Goal: Task Accomplishment & Management: Use online tool/utility

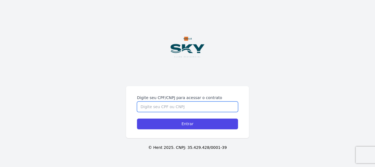
click at [159, 107] on input "Digite seu CPF/CNPJ para acessar o contrato" at bounding box center [187, 106] width 101 height 10
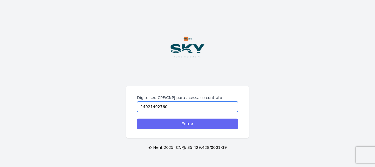
type input "14921492760"
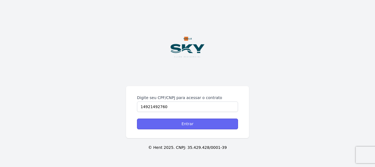
click at [164, 123] on input "Entrar" at bounding box center [187, 123] width 101 height 11
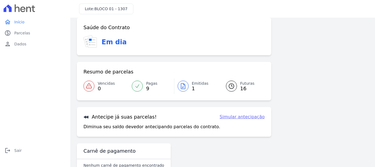
scroll to position [7, 0]
click at [196, 86] on span "1" at bounding box center [200, 88] width 17 height 4
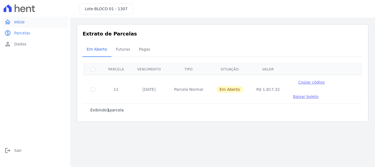
click at [20, 24] on span "Início" at bounding box center [19, 21] width 10 height 5
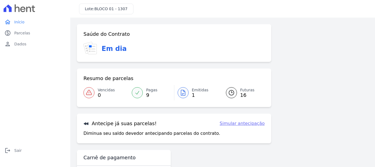
click at [105, 91] on span "Vencidas" at bounding box center [106, 90] width 17 height 6
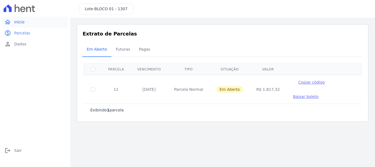
click at [20, 20] on span "Início" at bounding box center [19, 21] width 10 height 5
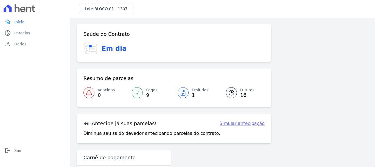
click at [236, 90] on link "Futuras 16" at bounding box center [241, 92] width 45 height 15
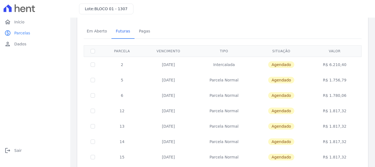
scroll to position [27, 0]
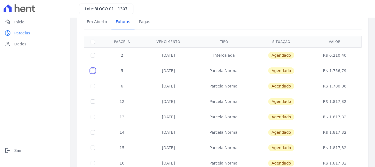
click at [94, 71] on input "checkbox" at bounding box center [93, 70] width 4 height 4
checkbox input "true"
click at [93, 74] on td at bounding box center [93, 70] width 18 height 15
click at [89, 71] on td at bounding box center [93, 70] width 18 height 15
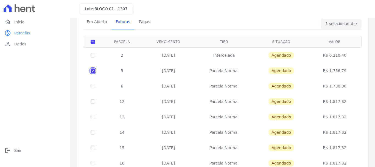
click at [92, 70] on input "checkbox" at bounding box center [93, 70] width 4 height 4
checkbox input "false"
click at [353, 80] on td "R$ 1.780,06" at bounding box center [335, 85] width 52 height 15
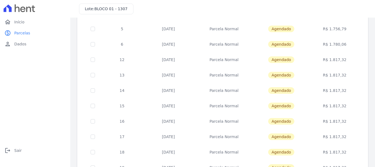
scroll to position [0, 0]
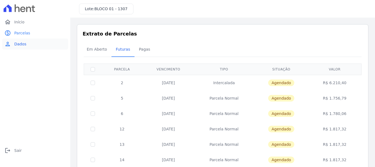
drag, startPoint x: 30, startPoint y: 49, endPoint x: 23, endPoint y: 47, distance: 7.5
click at [30, 49] on div "home Início home Início paid Parcelas paid Parcelas person Dados person Dados l…" at bounding box center [35, 89] width 66 height 146
click at [23, 47] on link "person Dados" at bounding box center [35, 43] width 66 height 11
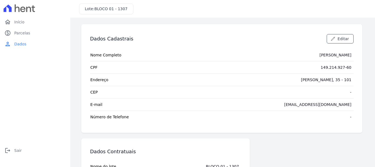
click at [92, 92] on span "CEP" at bounding box center [93, 91] width 7 height 5
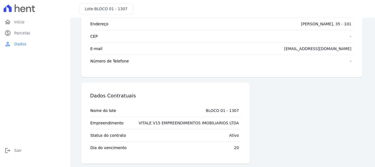
scroll to position [59, 0]
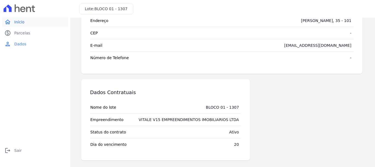
click at [16, 23] on span "Início" at bounding box center [19, 21] width 10 height 5
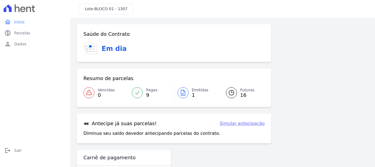
click at [247, 123] on link "Simular antecipação" at bounding box center [242, 123] width 45 height 7
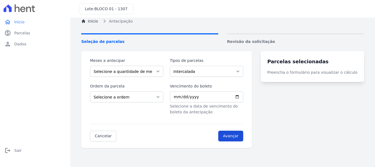
scroll to position [27, 0]
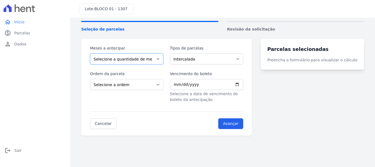
click at [134, 58] on select "Selecione a quantidade de meses a antecipar 1 2 3 4 5 6 7 8 9 10 11 12 13 14 15…" at bounding box center [126, 58] width 73 height 11
select select "22"
click at [90, 53] on select "Selecione a quantidade de meses a antecipar 1 2 3 4 5 6 7 8 9 10 11 12 13 14 15…" at bounding box center [126, 58] width 73 height 11
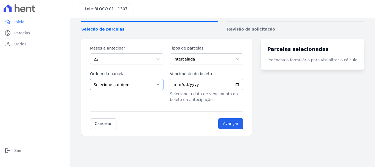
click at [124, 81] on select "Selecione a ordem Últimas parcelas Primeiras parcelas" at bounding box center [126, 84] width 73 height 11
select select "ending"
click at [90, 79] on select "Selecione a ordem Últimas parcelas Primeiras parcelas" at bounding box center [126, 84] width 73 height 11
click at [140, 61] on select "Selecione a quantidade de meses a antecipar 1 2 3 4 5 6 7 8 9 10 11 12 13 14 15…" at bounding box center [126, 58] width 73 height 11
select select
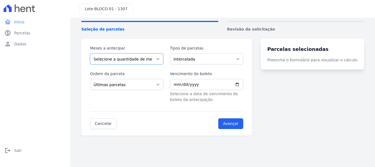
click at [90, 53] on select "Selecione a quantidade de meses a antecipar 1 2 3 4 5 6 7 8 9 10 11 12 13 14 15…" at bounding box center [126, 58] width 73 height 11
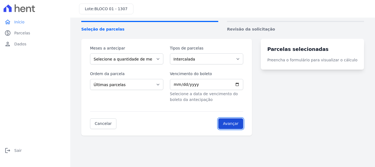
click at [243, 126] on input "Avançar" at bounding box center [230, 123] width 25 height 11
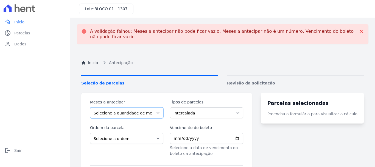
click at [106, 113] on select "Selecione a quantidade de meses a antecipar 1 2 3 4 5 6 7 8 9 10 11 12 13 14 15…" at bounding box center [126, 112] width 73 height 11
select select "1"
click at [90, 107] on select "Selecione a quantidade de meses a antecipar 1 2 3 4 5 6 7 8 9 10 11 12 13 14 15…" at bounding box center [126, 112] width 73 height 11
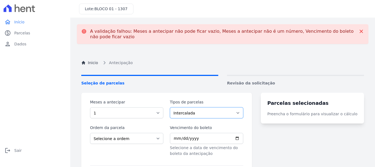
click at [224, 115] on select "Intercalada Parcela Normal" at bounding box center [206, 112] width 73 height 11
select select "standard"
click at [173, 107] on select "Intercalada Parcela Normal" at bounding box center [206, 112] width 73 height 11
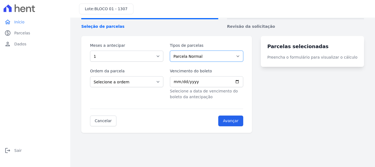
scroll to position [57, 0]
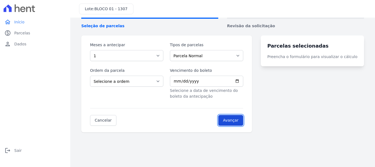
click at [239, 121] on input "Avançar" at bounding box center [230, 120] width 25 height 11
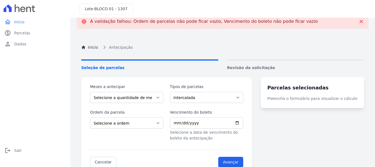
scroll to position [0, 0]
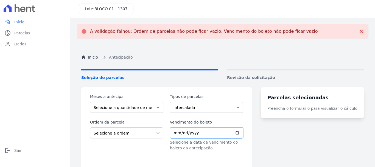
click at [200, 133] on input "Vencimento do boleto" at bounding box center [206, 132] width 73 height 11
click at [181, 134] on input "Vencimento do boleto" at bounding box center [206, 132] width 73 height 11
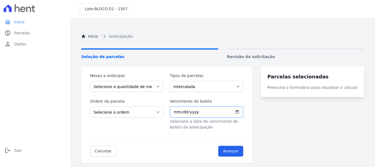
click at [181, 111] on input "Vencimento do boleto" at bounding box center [206, 111] width 73 height 11
type input "[DATE]"
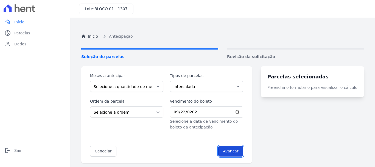
click at [243, 156] on input "Avançar" at bounding box center [230, 150] width 25 height 11
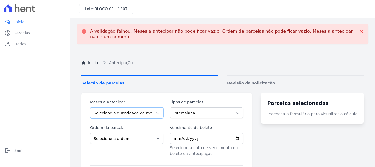
click at [137, 115] on select "Selecione a quantidade de meses a antecipar 1 2 3 4 5 6 7 8 9 10 11 12 13 14 15…" at bounding box center [126, 112] width 73 height 11
select select "1"
click at [90, 107] on select "Selecione a quantidade de meses a antecipar 1 2 3 4 5 6 7 8 9 10 11 12 13 14 15…" at bounding box center [126, 112] width 73 height 11
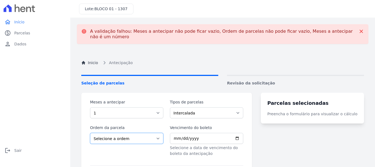
click at [132, 136] on select "Selecione a ordem Últimas parcelas Primeiras parcelas" at bounding box center [126, 138] width 73 height 11
select select "ending"
click at [90, 133] on select "Selecione a ordem Últimas parcelas Primeiras parcelas" at bounding box center [126, 138] width 73 height 11
click at [202, 110] on select "Intercalada Parcela Normal" at bounding box center [206, 112] width 73 height 11
select select "standard"
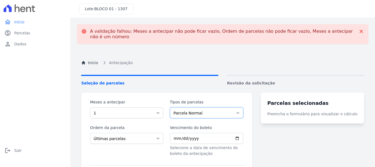
click at [173, 107] on select "Intercalada Parcela Normal" at bounding box center [206, 112] width 73 height 11
click at [179, 138] on input "Vencimento do boleto" at bounding box center [206, 138] width 73 height 11
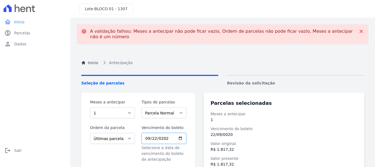
type input "[DATE]"
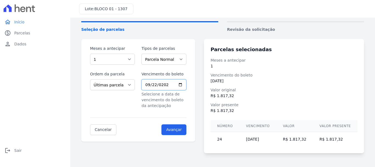
scroll to position [27, 0]
click at [174, 131] on input "Avançar" at bounding box center [173, 129] width 25 height 11
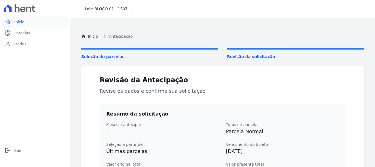
click at [21, 22] on span "Início" at bounding box center [19, 21] width 10 height 5
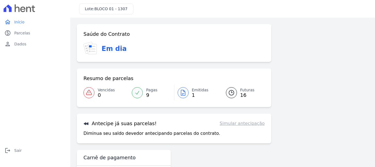
click at [186, 93] on div at bounding box center [183, 92] width 11 height 11
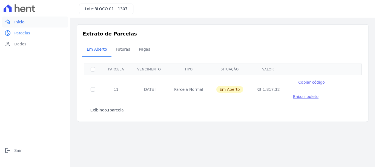
click at [26, 24] on link "home Início" at bounding box center [35, 21] width 66 height 11
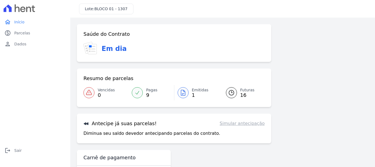
click at [144, 92] on link "Pagas 9" at bounding box center [150, 92] width 45 height 15
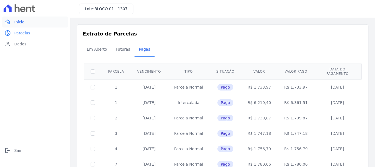
click at [11, 21] on icon "home" at bounding box center [7, 22] width 7 height 7
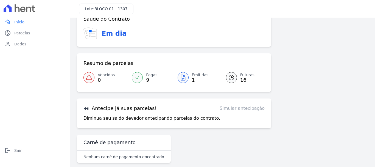
scroll to position [22, 0]
